Goal: Find specific page/section: Find specific page/section

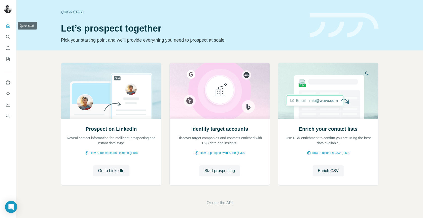
click at [10, 28] on icon "Quick start" at bounding box center [8, 25] width 5 height 5
click at [8, 28] on icon "Quick start" at bounding box center [8, 25] width 5 height 5
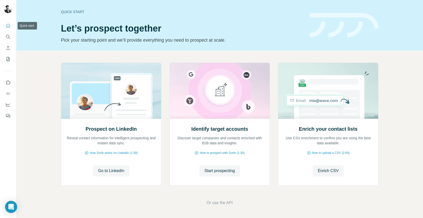
click at [8, 28] on button "Quick start" at bounding box center [8, 25] width 8 height 9
click at [7, 25] on icon "Quick start" at bounding box center [8, 25] width 5 height 5
click at [10, 104] on icon "Dashboard" at bounding box center [8, 104] width 5 height 5
